Goal: Task Accomplishment & Management: Manage account settings

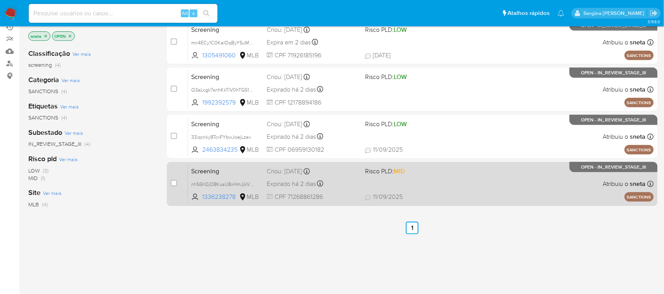
scroll to position [49, 0]
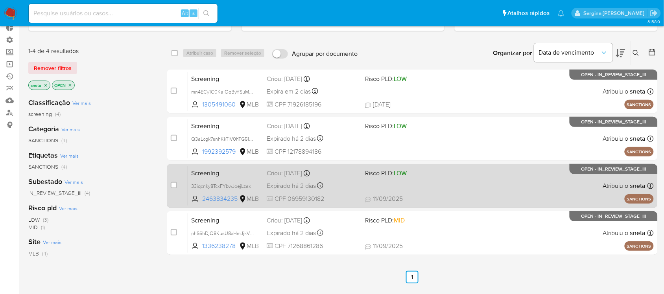
click at [305, 195] on span "CPF 06959130182" at bounding box center [313, 199] width 92 height 9
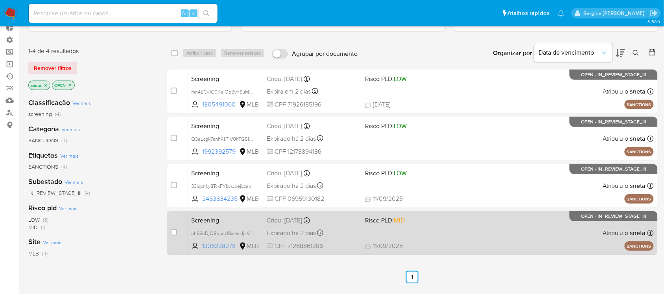
click at [457, 228] on div "Screening nhS6hDjO8KusU8xHmJjkVRPY 1336238278 MLB Risco PLD: MID Criou: 09/09/2…" at bounding box center [421, 233] width 466 height 40
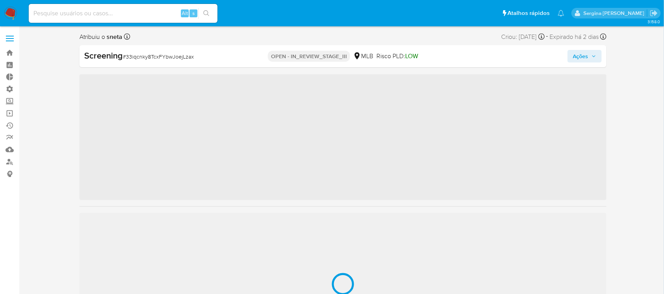
scroll to position [370, 0]
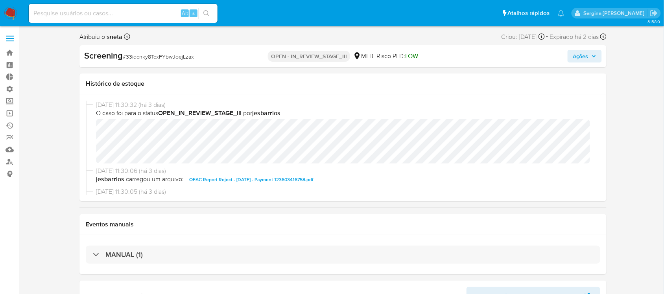
select select "10"
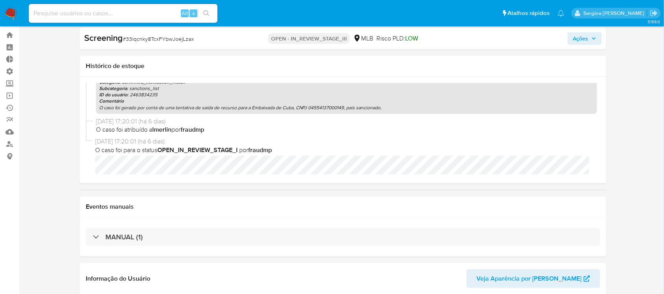
scroll to position [0, 0]
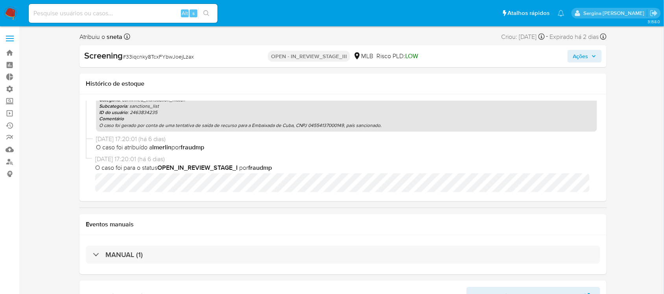
drag, startPoint x: 196, startPoint y: 157, endPoint x: 96, endPoint y: 158, distance: 99.6
click at [96, 158] on span "09/09/2025 17:20:01 (há 6 dias)" at bounding box center [346, 159] width 502 height 9
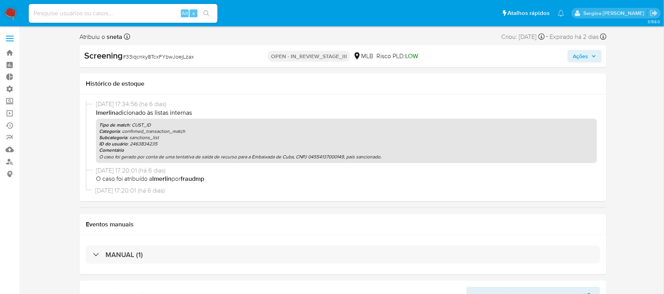
scroll to position [772, 0]
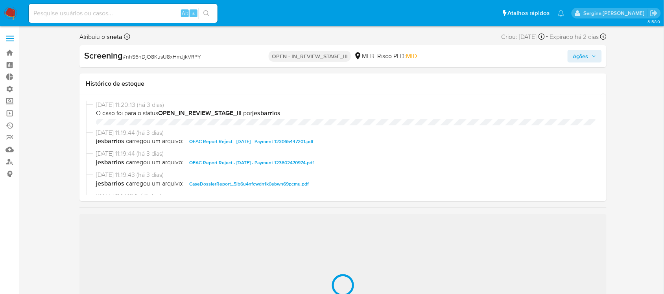
scroll to position [370, 0]
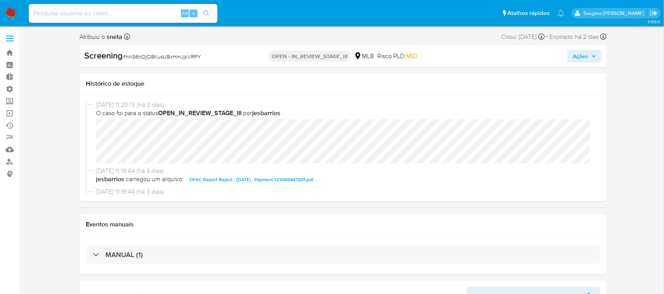
select select "10"
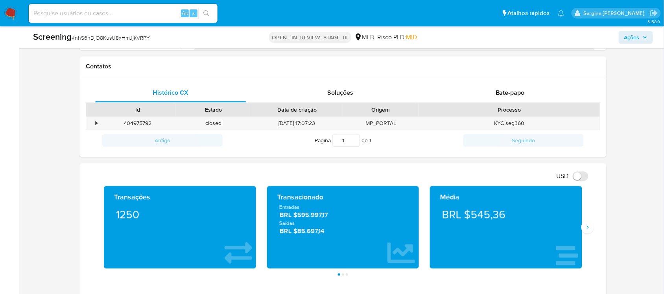
scroll to position [443, 0]
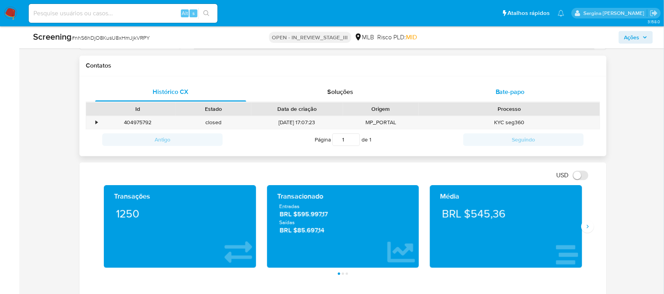
click at [515, 94] on span "Bate-papo" at bounding box center [510, 92] width 29 height 9
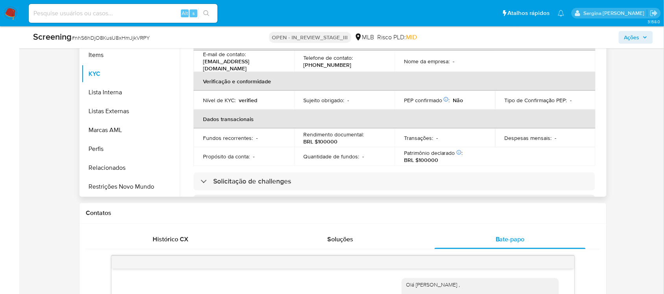
scroll to position [0, 0]
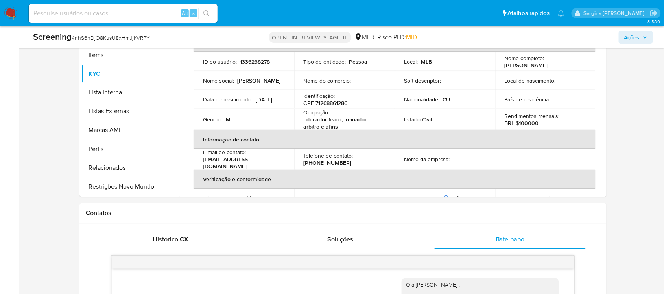
click at [641, 40] on span "Ações" at bounding box center [636, 37] width 23 height 11
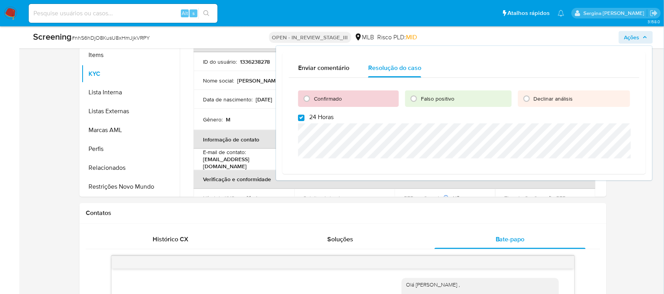
click at [300, 117] on input "24 Horas" at bounding box center [301, 118] width 6 height 6
checkbox input "false"
click at [308, 100] on input "Confirmado" at bounding box center [307, 99] width 13 height 13
radio input "true"
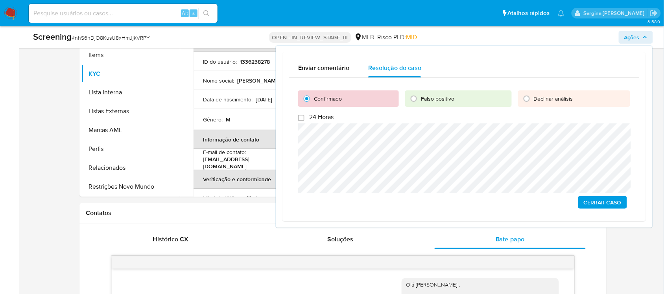
click at [287, 176] on div "Enviar comentário Resolução do caso Confirmado Falso positivo Declinar análisis…" at bounding box center [465, 136] width 364 height 169
click at [295, 144] on div "Confirmado Falso positivo Declinar análisis 24 Horas Cerrar caso" at bounding box center [464, 146] width 351 height 137
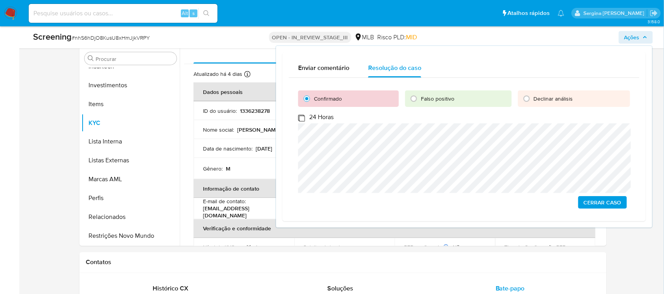
click at [298, 117] on input "24 Horas" at bounding box center [301, 118] width 6 height 6
checkbox input "true"
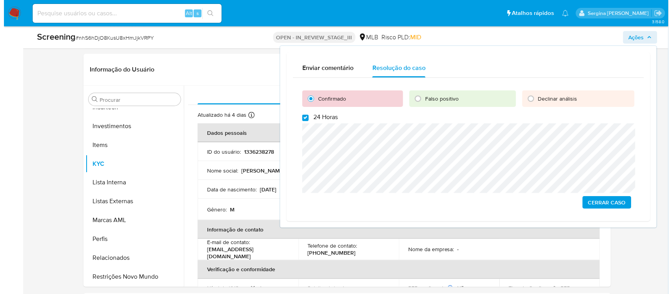
scroll to position [197, 0]
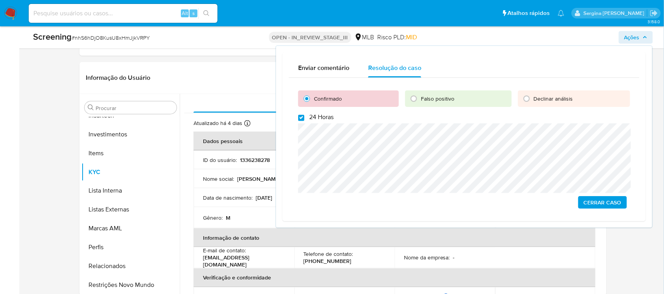
click at [597, 200] on span "Cerrar caso" at bounding box center [603, 202] width 38 height 11
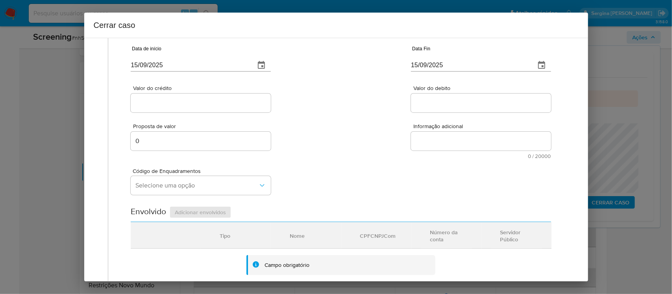
scroll to position [0, 0]
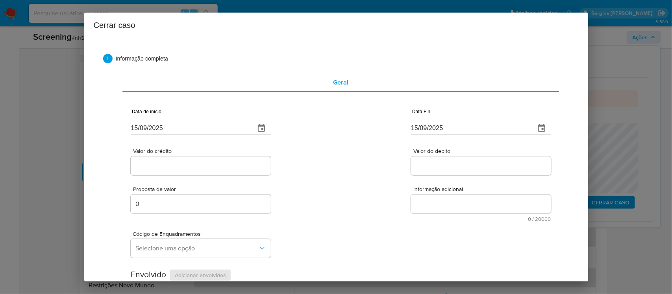
click at [39, 93] on div "Cerrar caso 1 Informação completa Geral Data de início 15/09/2025 Data Fin 15/0…" at bounding box center [336, 147] width 672 height 294
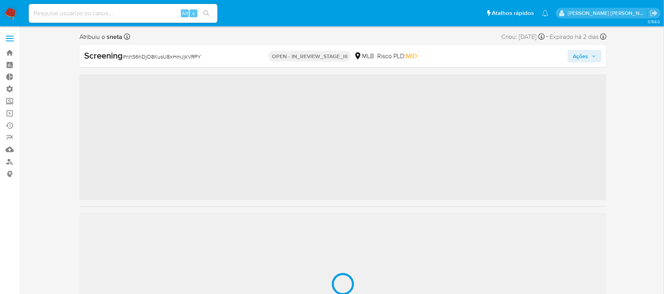
scroll to position [331, 0]
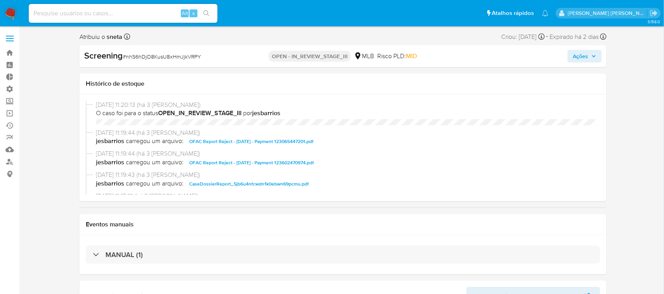
select select "10"
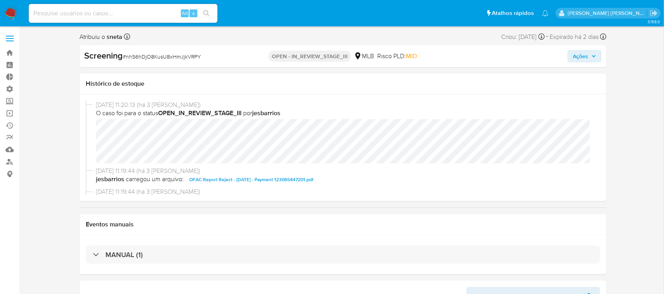
scroll to position [370, 0]
click at [577, 53] on span "Ações" at bounding box center [581, 56] width 15 height 13
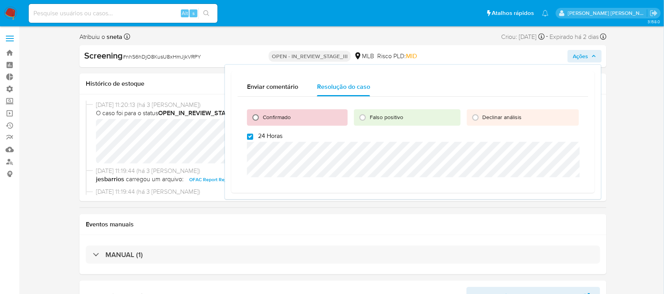
click at [253, 117] on input "Confirmado" at bounding box center [256, 117] width 13 height 13
radio input "true"
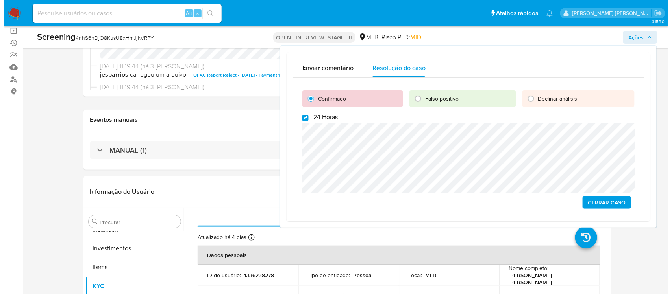
scroll to position [197, 0]
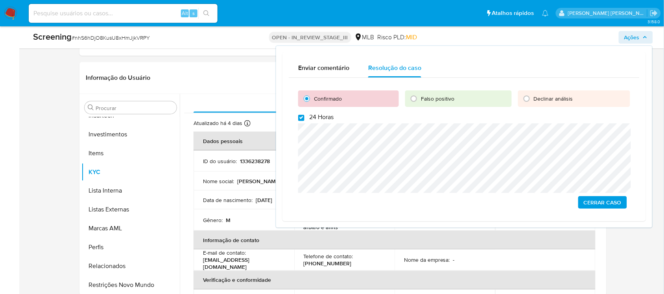
click at [607, 204] on span "Cerrar caso" at bounding box center [603, 202] width 38 height 11
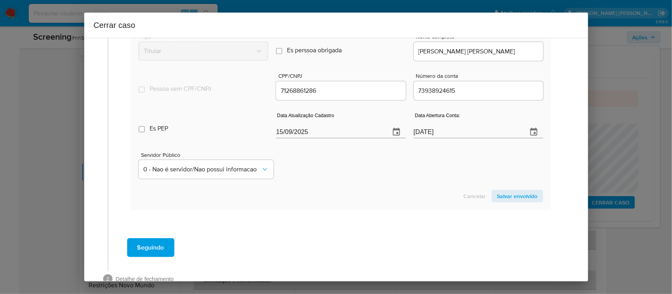
scroll to position [357, 0]
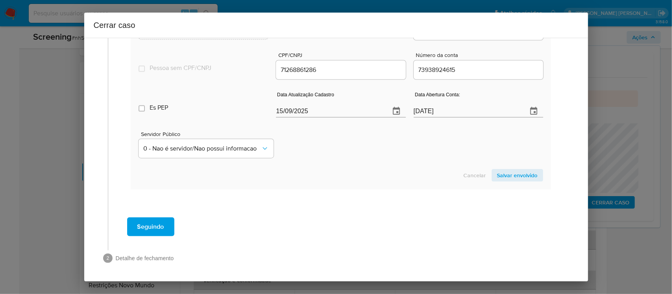
click at [148, 230] on span "Seguindo" at bounding box center [150, 226] width 27 height 17
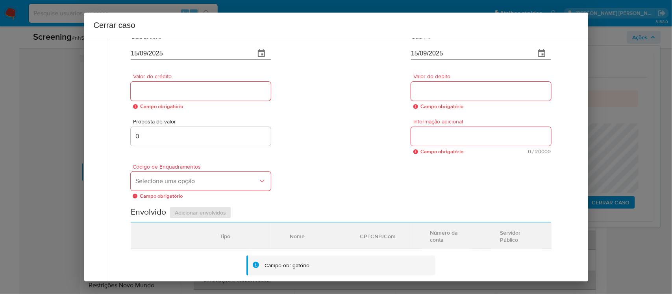
scroll to position [0, 0]
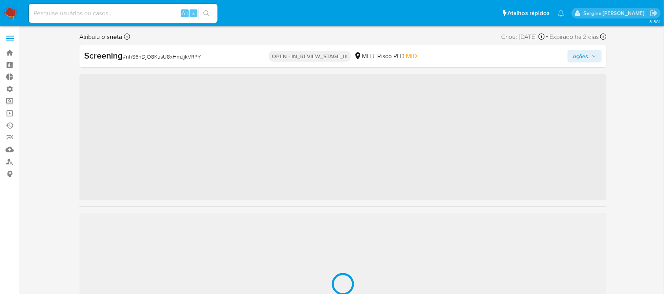
scroll to position [370, 0]
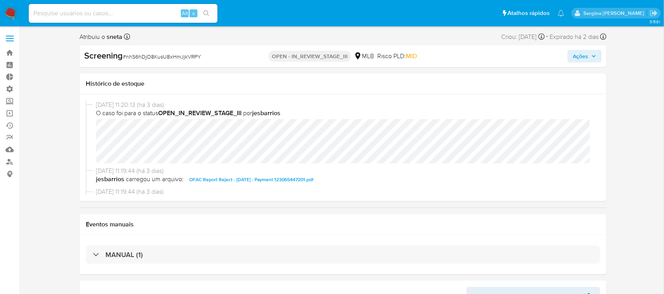
select select "10"
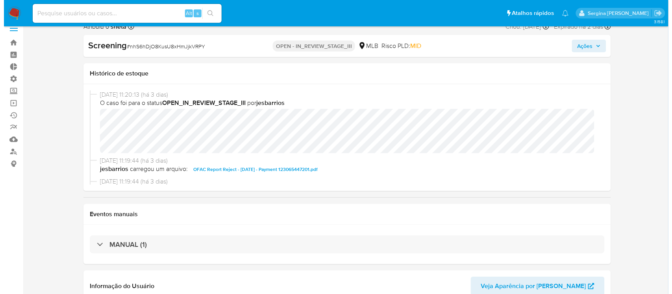
scroll to position [0, 0]
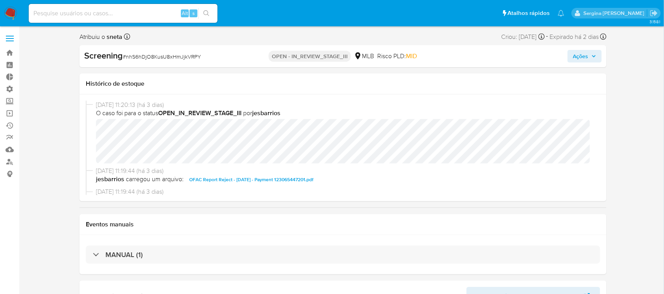
click at [576, 54] on span "Ações" at bounding box center [581, 56] width 15 height 13
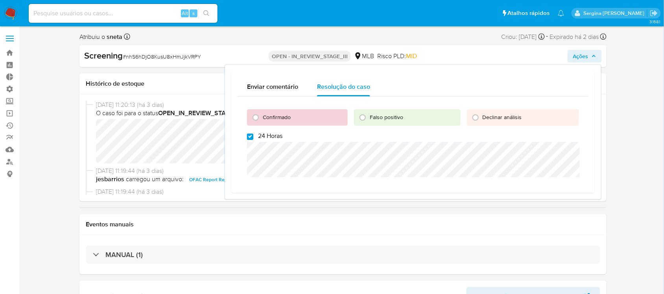
click at [252, 136] on input "24 Horas" at bounding box center [250, 137] width 6 height 6
checkbox input "false"
click at [257, 118] on input "Confirmado" at bounding box center [256, 117] width 13 height 13
radio input "true"
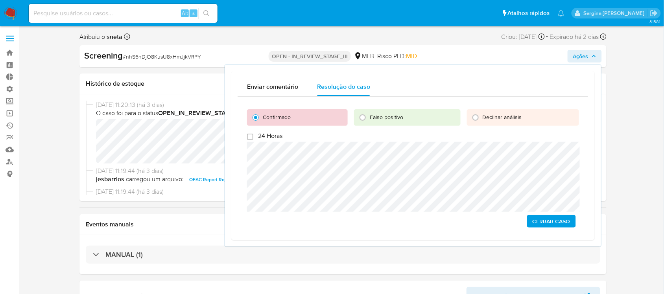
click at [563, 223] on span "Cerrar caso" at bounding box center [552, 221] width 38 height 11
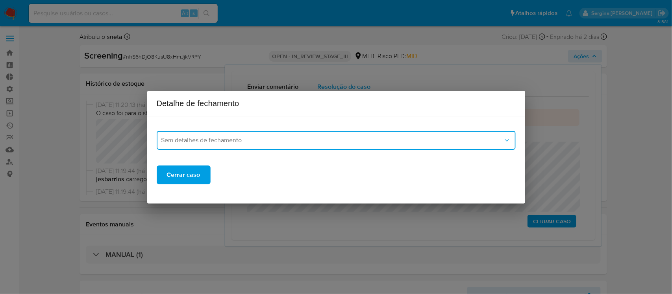
click at [224, 146] on button "Sem detalhes de fechamento" at bounding box center [336, 140] width 359 height 19
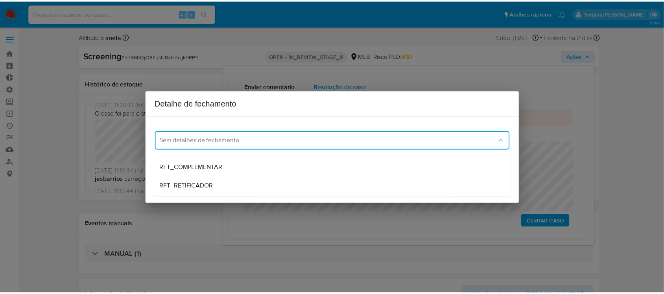
scroll to position [49, 0]
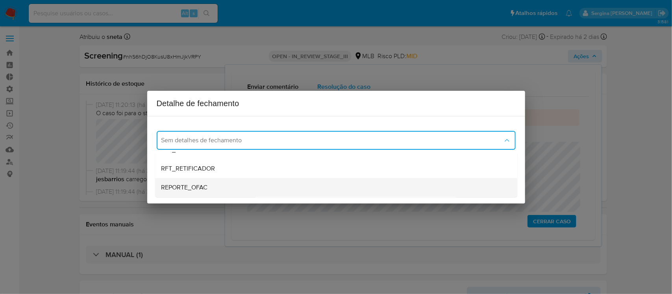
click at [226, 187] on div "REPORTE_OFAC" at bounding box center [336, 187] width 350 height 19
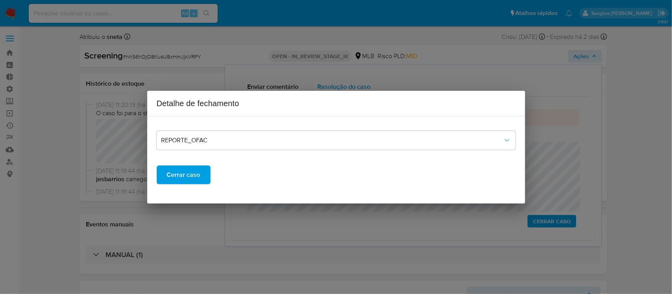
click at [185, 178] on span "Cerrar caso" at bounding box center [183, 175] width 33 height 17
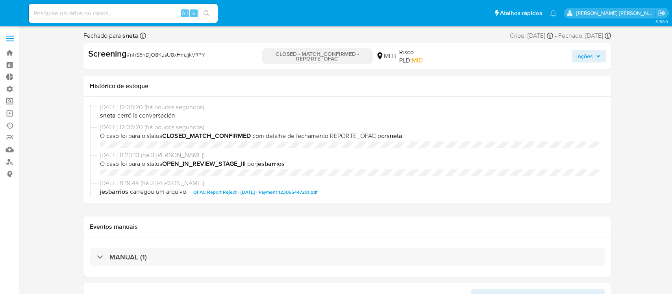
select select "10"
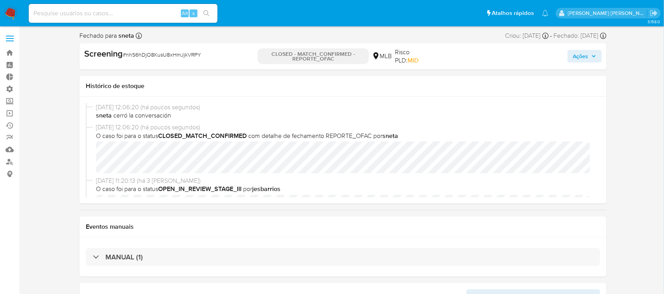
scroll to position [370, 0]
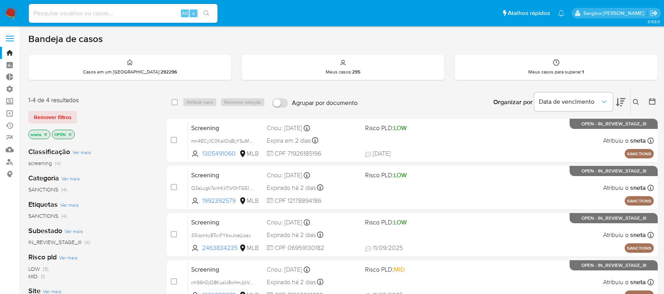
scroll to position [49, 0]
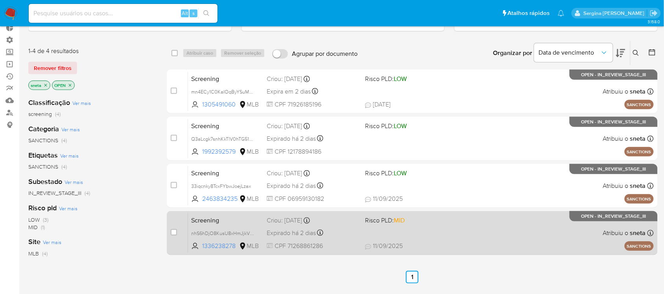
click at [444, 231] on div "Screening nhS6hDjO8KusU8xHmJjkVRPY 1336238278 MLB Risco PLD: MID Criou: [DATE] …" at bounding box center [421, 233] width 466 height 40
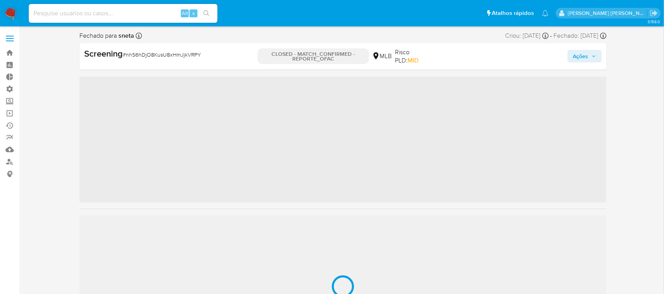
scroll to position [370, 0]
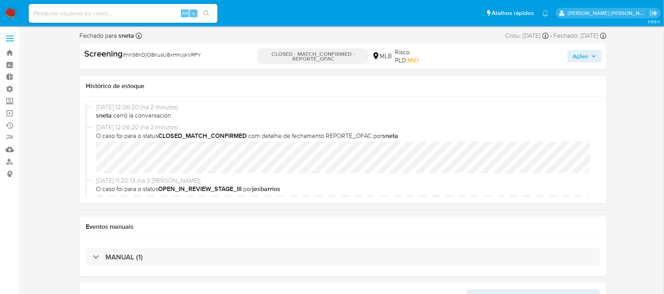
select select "10"
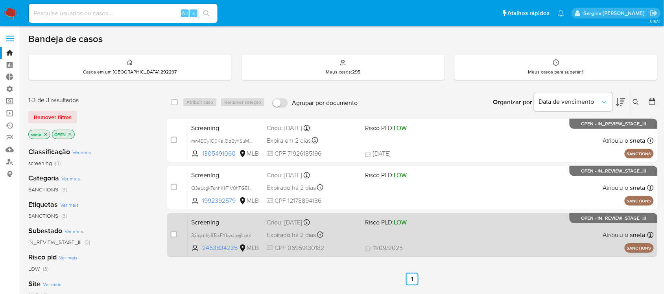
click at [434, 229] on div "Screening 33iqcnky8TcxFYbwJoejLzax 2463834235 MLB Risco PLD: LOW Criou: [DATE] …" at bounding box center [421, 235] width 466 height 40
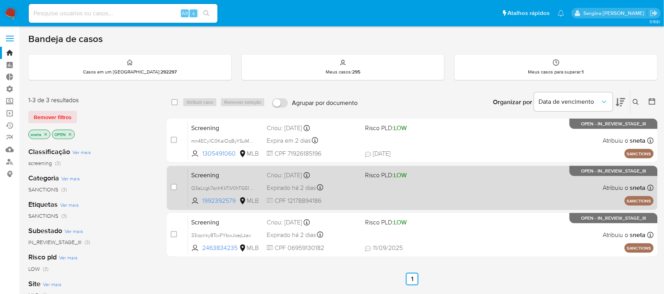
click at [403, 184] on div "Screening Q3aLcgk7snhKkTlV0hTG51mg 1992392579 MLB Risco PLD: LOW Criou: [DATE] …" at bounding box center [421, 188] width 466 height 40
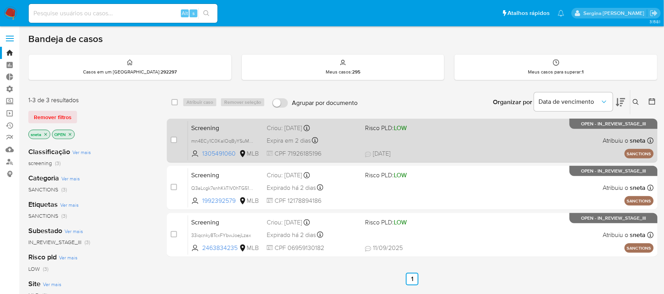
click at [478, 137] on div "Screening mn4ECy1C0KaIOqByYSuMsxpz 1305491060 MLB Risco PLD: LOW Criou: [DATE] …" at bounding box center [421, 141] width 466 height 40
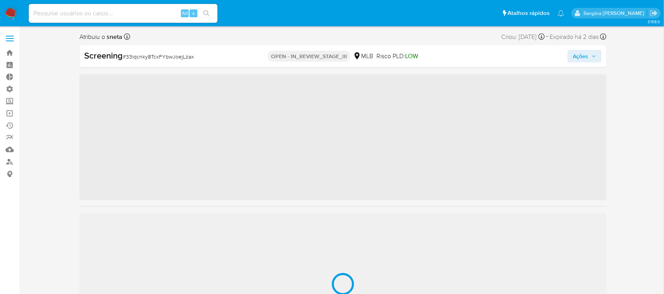
scroll to position [370, 0]
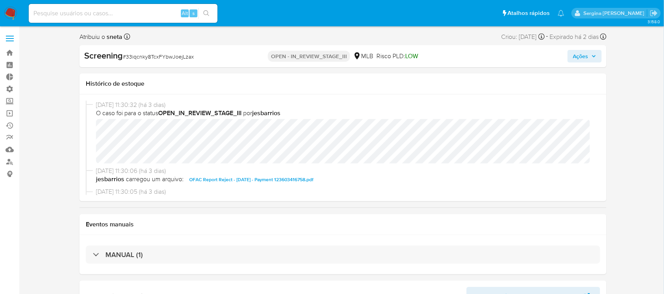
select select "10"
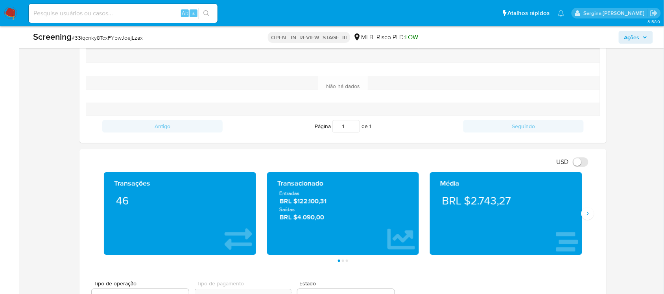
scroll to position [430, 0]
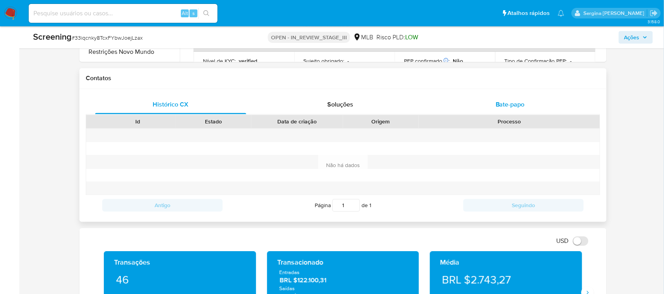
click at [499, 98] on div "Bate-papo" at bounding box center [510, 105] width 151 height 19
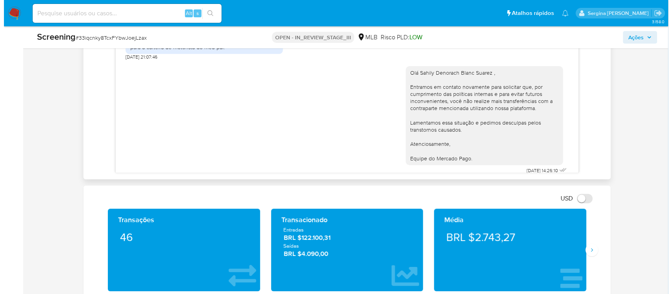
scroll to position [148, 0]
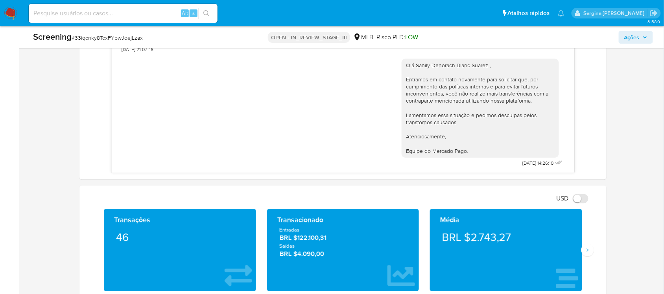
click at [637, 37] on span "Ações" at bounding box center [632, 37] width 15 height 13
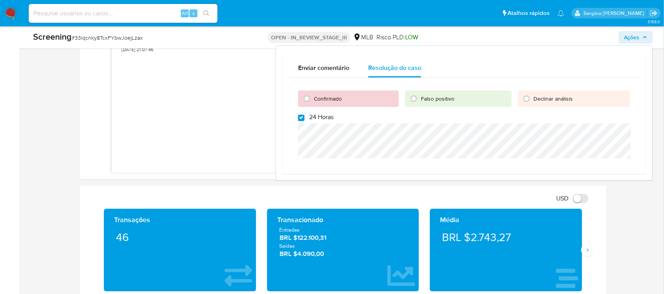
click at [304, 117] on input "24 Horas" at bounding box center [301, 118] width 6 height 6
checkbox input "false"
click at [309, 97] on input "Confirmado" at bounding box center [307, 99] width 13 height 13
radio input "true"
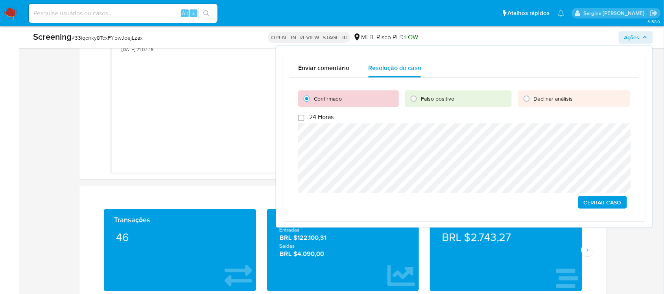
click at [611, 203] on span "Cerrar caso" at bounding box center [603, 202] width 38 height 11
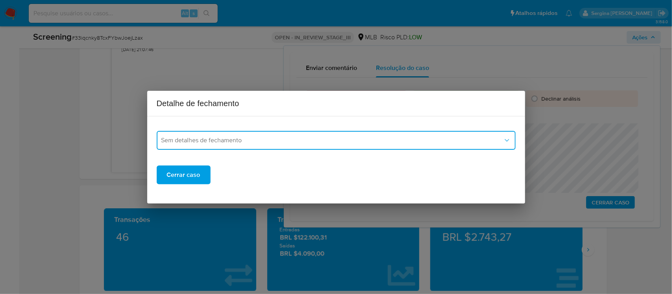
click at [243, 144] on span "Sem detalhes de fechamento" at bounding box center [332, 141] width 342 height 8
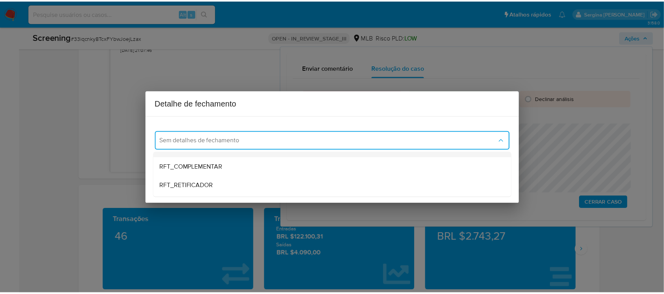
scroll to position [49, 0]
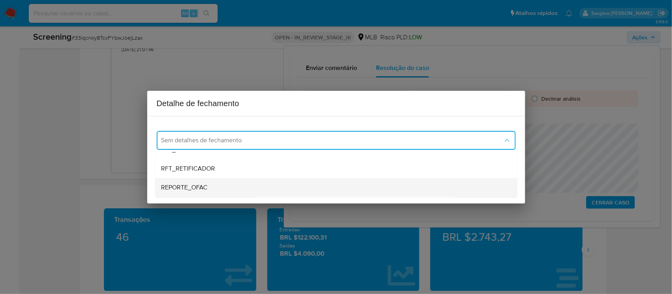
click at [197, 185] on span "REPORTE_OFAC" at bounding box center [184, 188] width 46 height 8
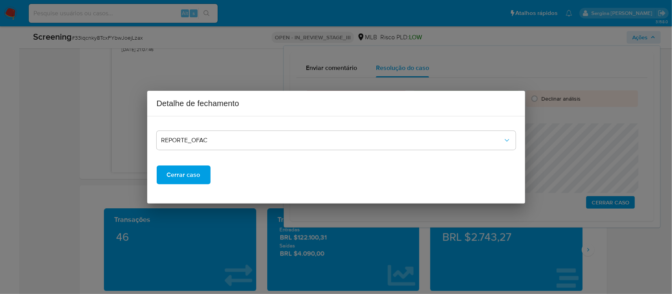
click at [189, 178] on span "Cerrar caso" at bounding box center [183, 175] width 33 height 17
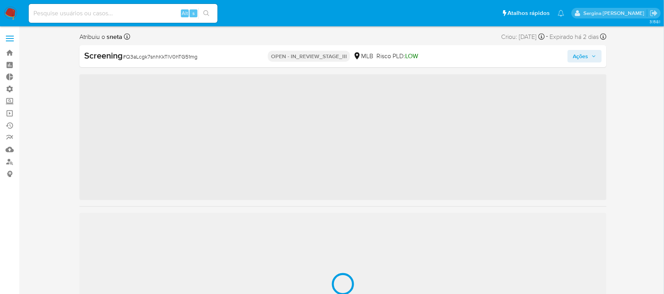
scroll to position [370, 0]
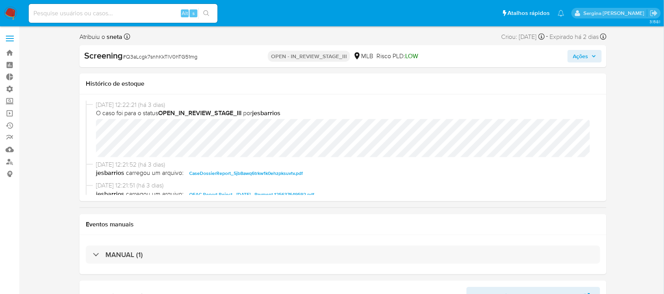
select select "10"
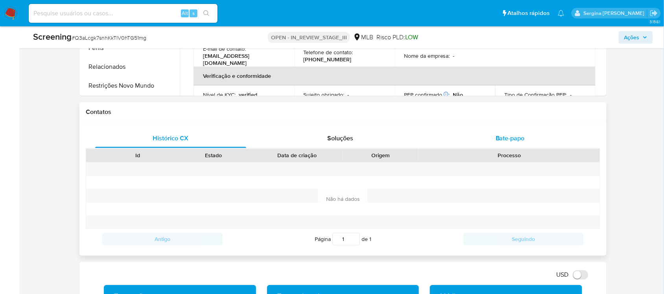
scroll to position [443, 0]
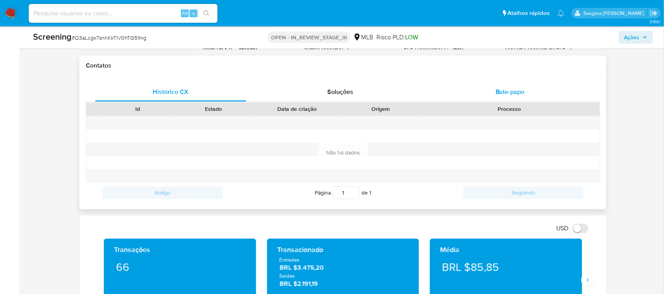
click at [519, 95] on span "Bate-papo" at bounding box center [510, 92] width 29 height 9
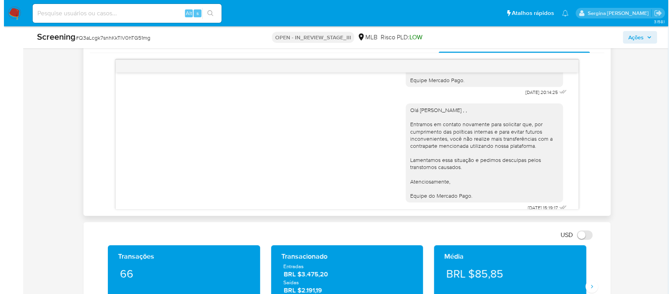
scroll to position [117, 0]
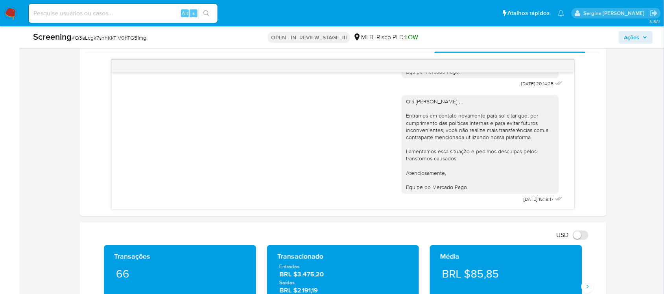
click at [646, 36] on icon "button" at bounding box center [645, 37] width 5 height 5
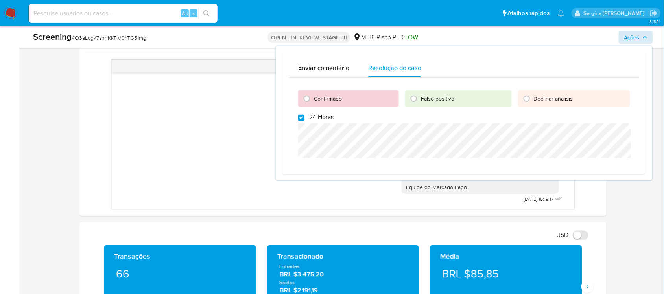
click at [300, 118] on input "24 Horas" at bounding box center [301, 118] width 6 height 6
checkbox input "false"
click at [304, 98] on input "Confirmado" at bounding box center [307, 99] width 13 height 13
radio input "true"
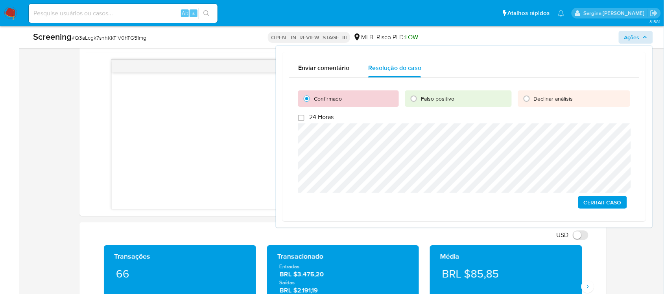
click at [607, 203] on span "Cerrar caso" at bounding box center [603, 202] width 38 height 11
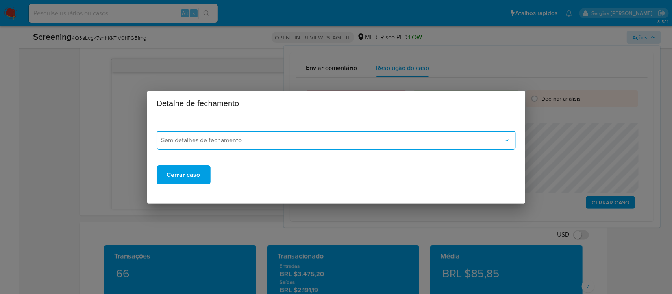
click at [282, 143] on span "Sem detalhes de fechamento" at bounding box center [332, 141] width 342 height 8
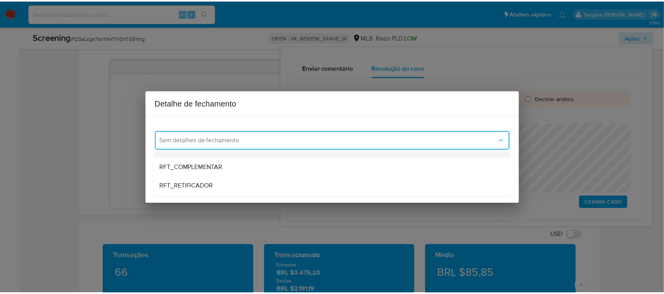
scroll to position [49, 0]
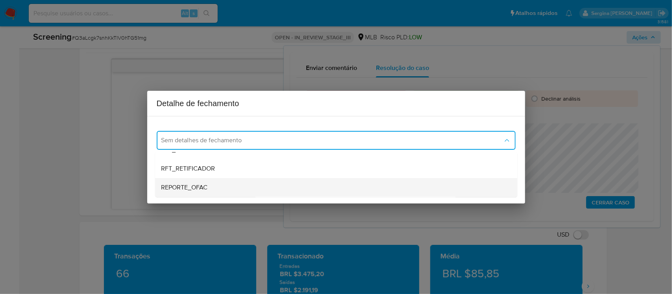
click at [209, 184] on div "REPORTE_OFAC" at bounding box center [336, 187] width 350 height 19
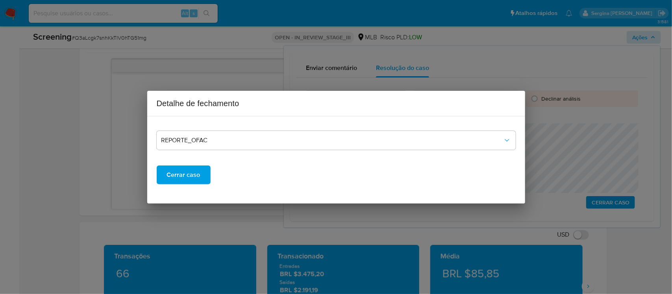
click at [195, 178] on span "Cerrar caso" at bounding box center [183, 175] width 33 height 17
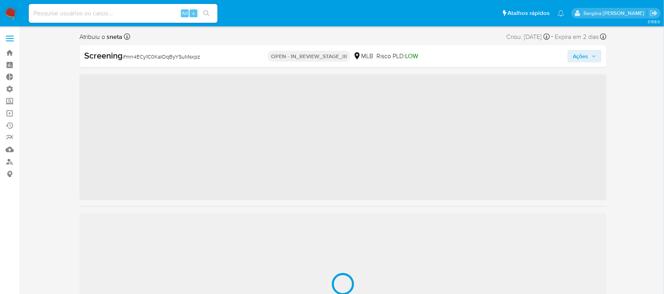
scroll to position [370, 0]
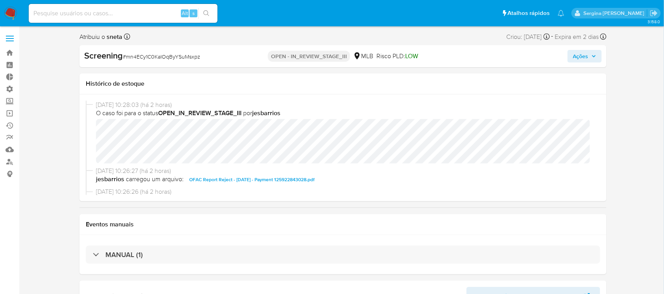
select select "10"
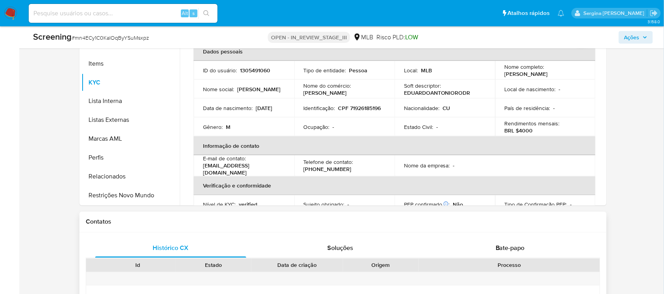
scroll to position [295, 0]
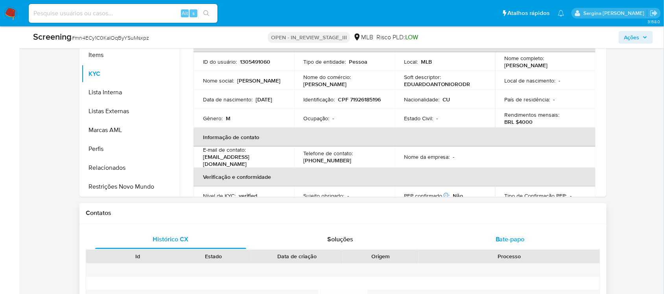
click at [523, 236] on span "Bate-papo" at bounding box center [510, 239] width 29 height 9
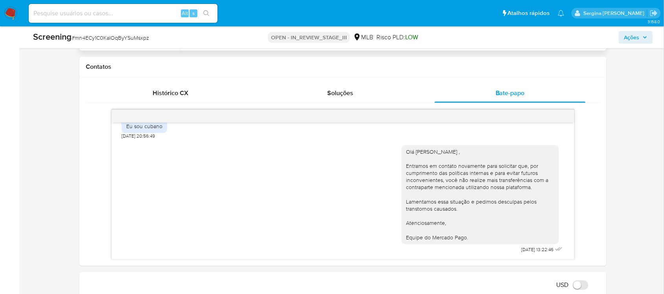
scroll to position [443, 0]
